Goal: Navigation & Orientation: Go to known website

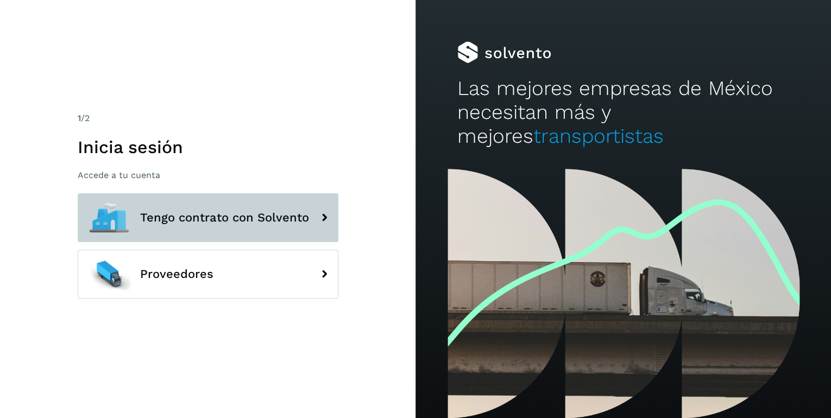
click at [272, 217] on span "Tengo contrato con Solvento" at bounding box center [224, 217] width 169 height 13
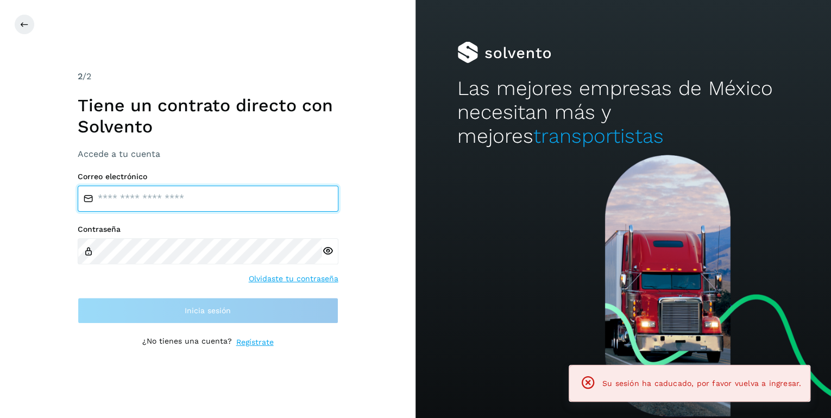
type input "**********"
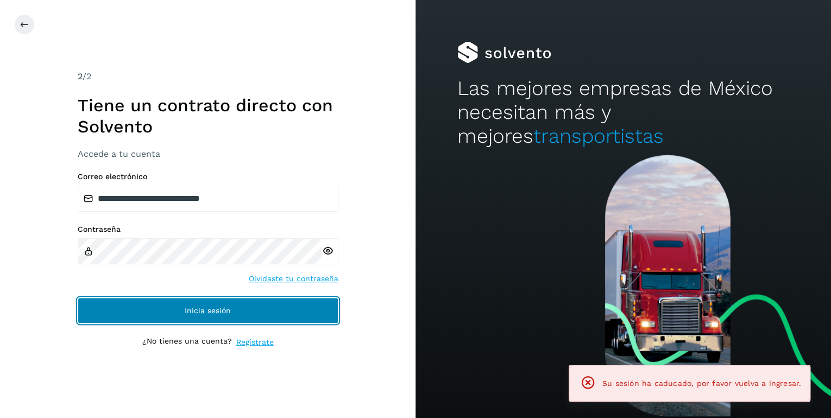
click at [225, 313] on span "Inicia sesión" at bounding box center [208, 311] width 46 height 8
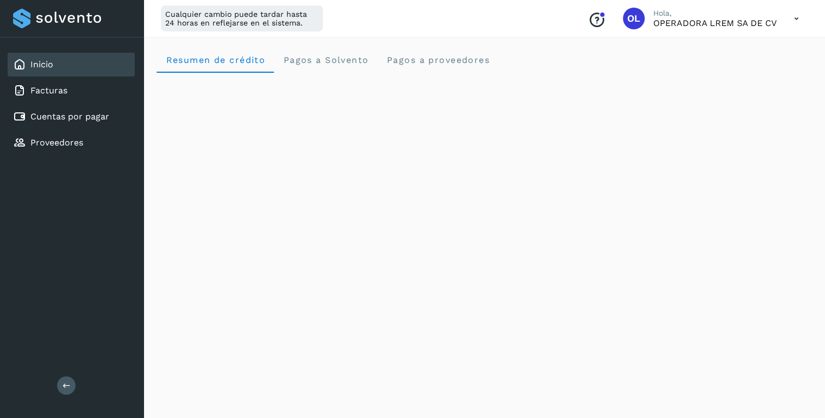
scroll to position [217, 0]
